Goal: Transaction & Acquisition: Download file/media

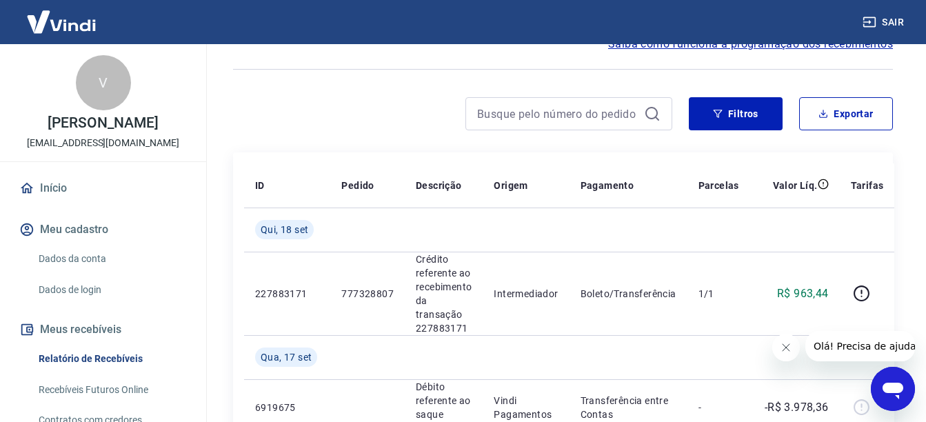
scroll to position [69, 0]
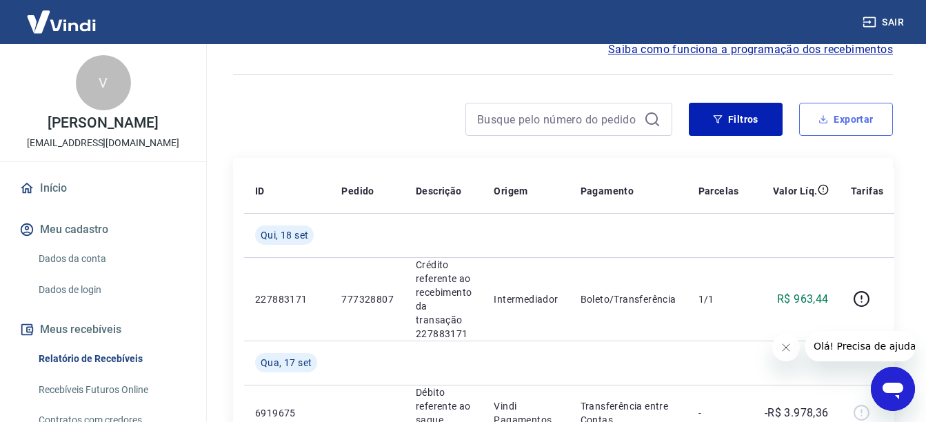
click at [815, 121] on button "Exportar" at bounding box center [846, 119] width 94 height 33
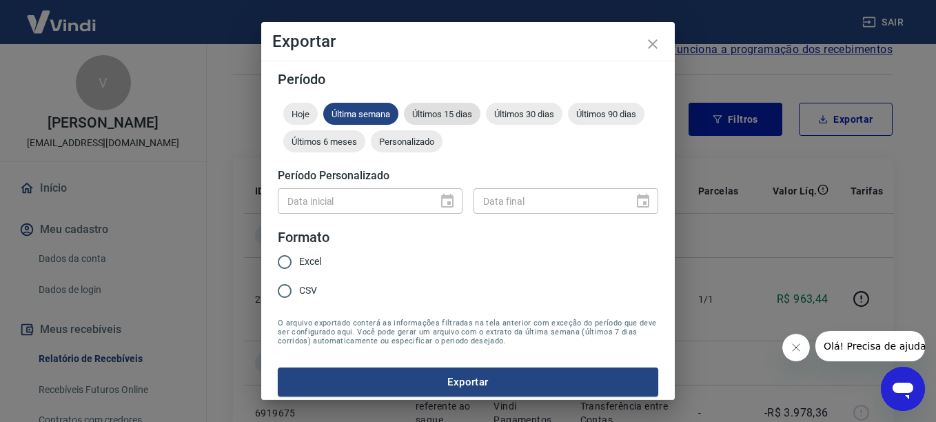
click at [470, 110] on span "Últimos 15 dias" at bounding box center [442, 114] width 77 height 10
click at [279, 261] on input "Excel" at bounding box center [284, 261] width 29 height 29
radio input "true"
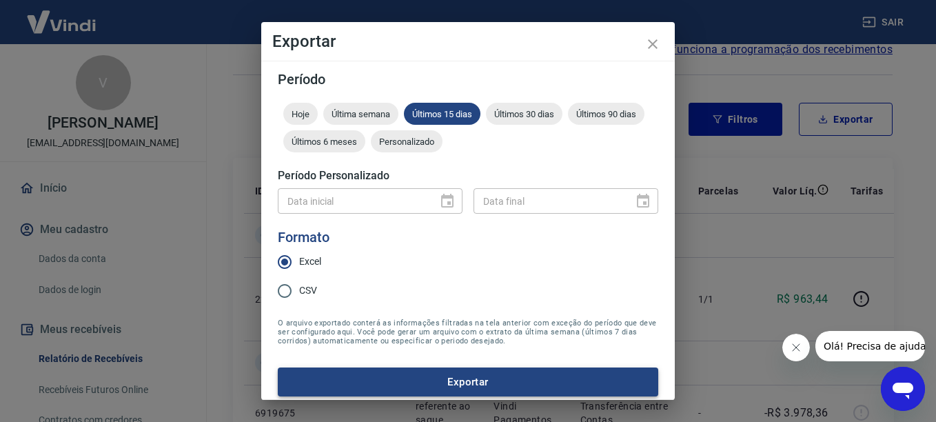
click at [474, 391] on button "Exportar" at bounding box center [468, 381] width 381 height 29
